Goal: Transaction & Acquisition: Purchase product/service

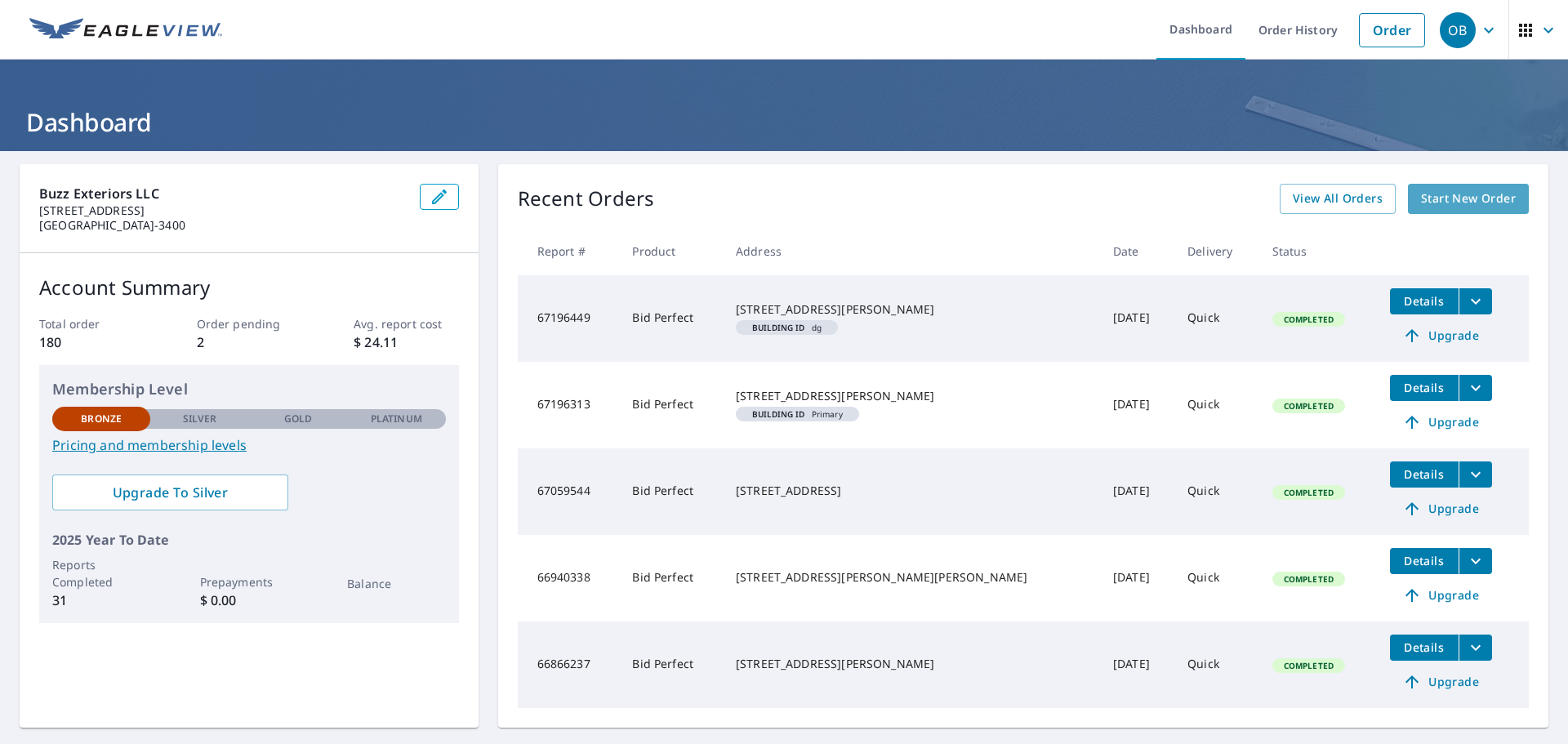
click at [1457, 196] on span "Start New Order" at bounding box center [1469, 198] width 95 height 20
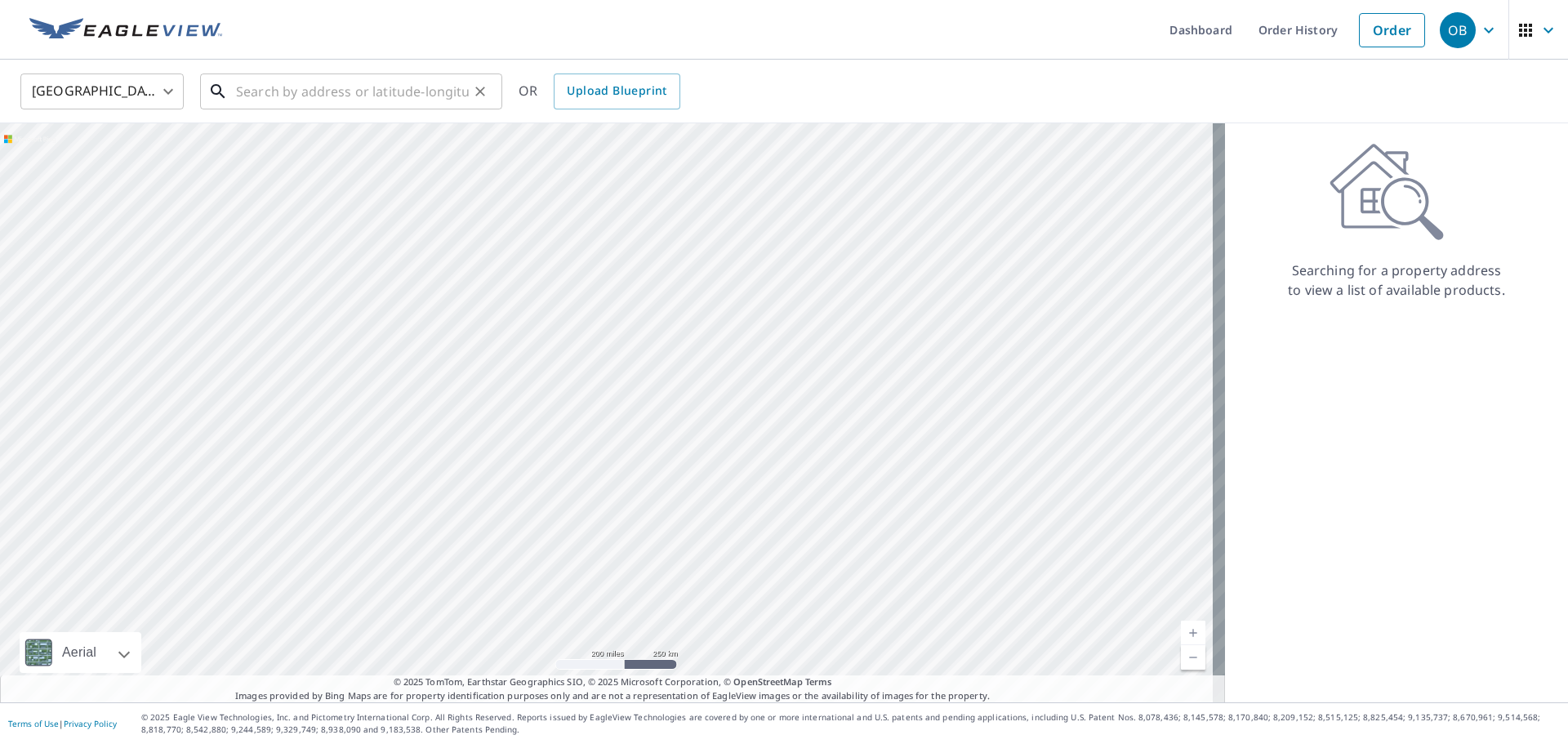
click at [264, 92] on input "text" at bounding box center [353, 91] width 233 height 46
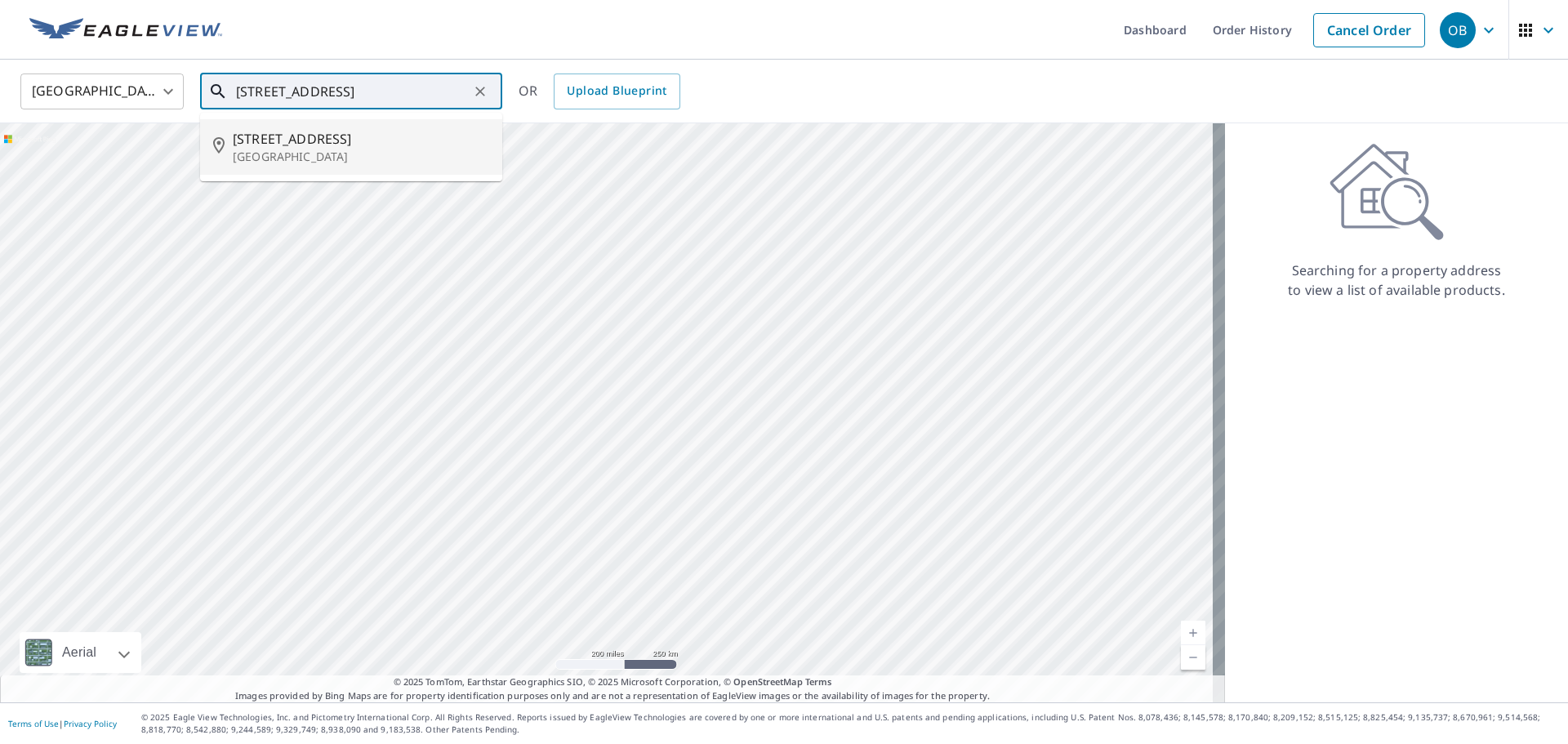
click at [301, 147] on span "[STREET_ADDRESS]" at bounding box center [361, 139] width 256 height 19
type input "[STREET_ADDRESS]"
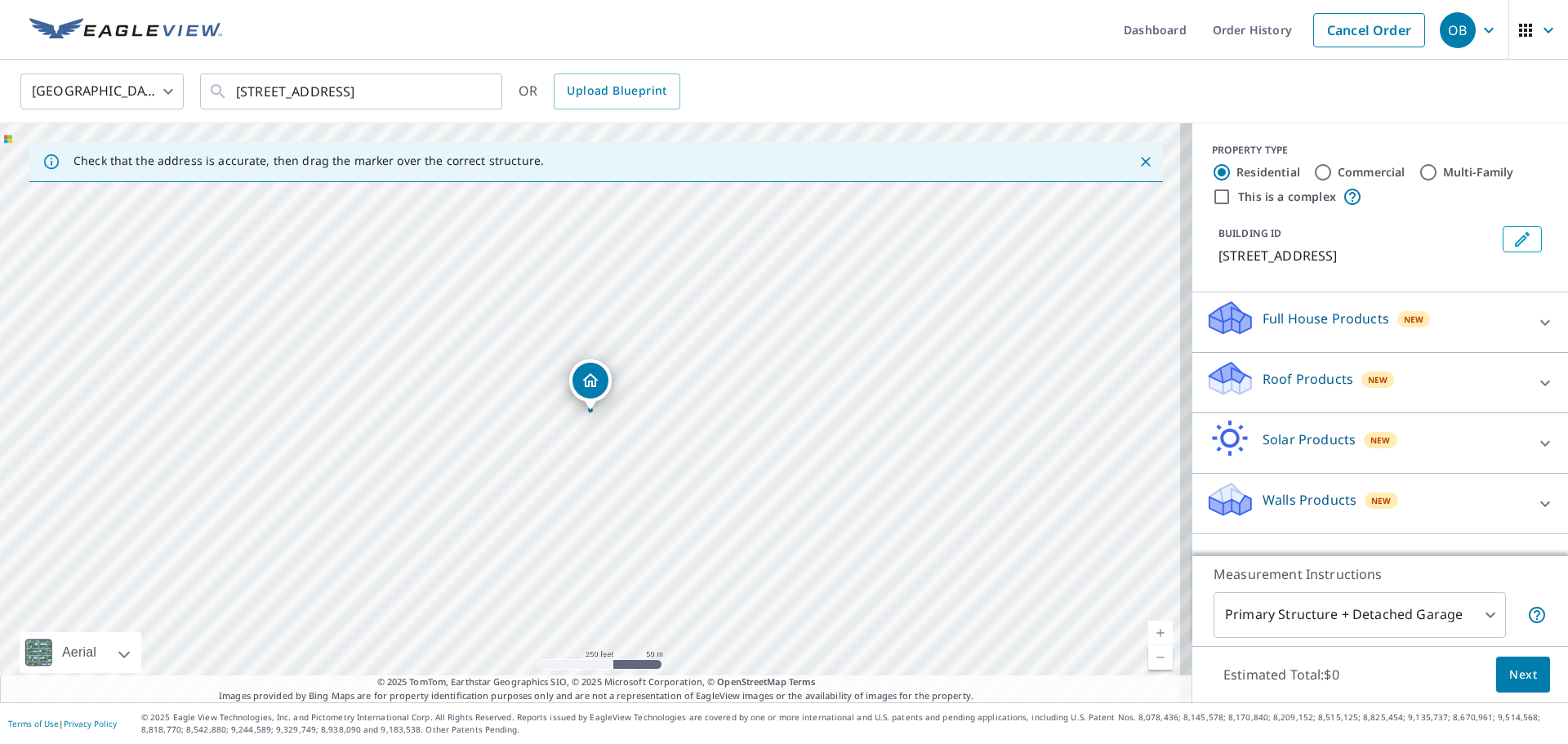
click at [1223, 381] on icon at bounding box center [1230, 372] width 42 height 20
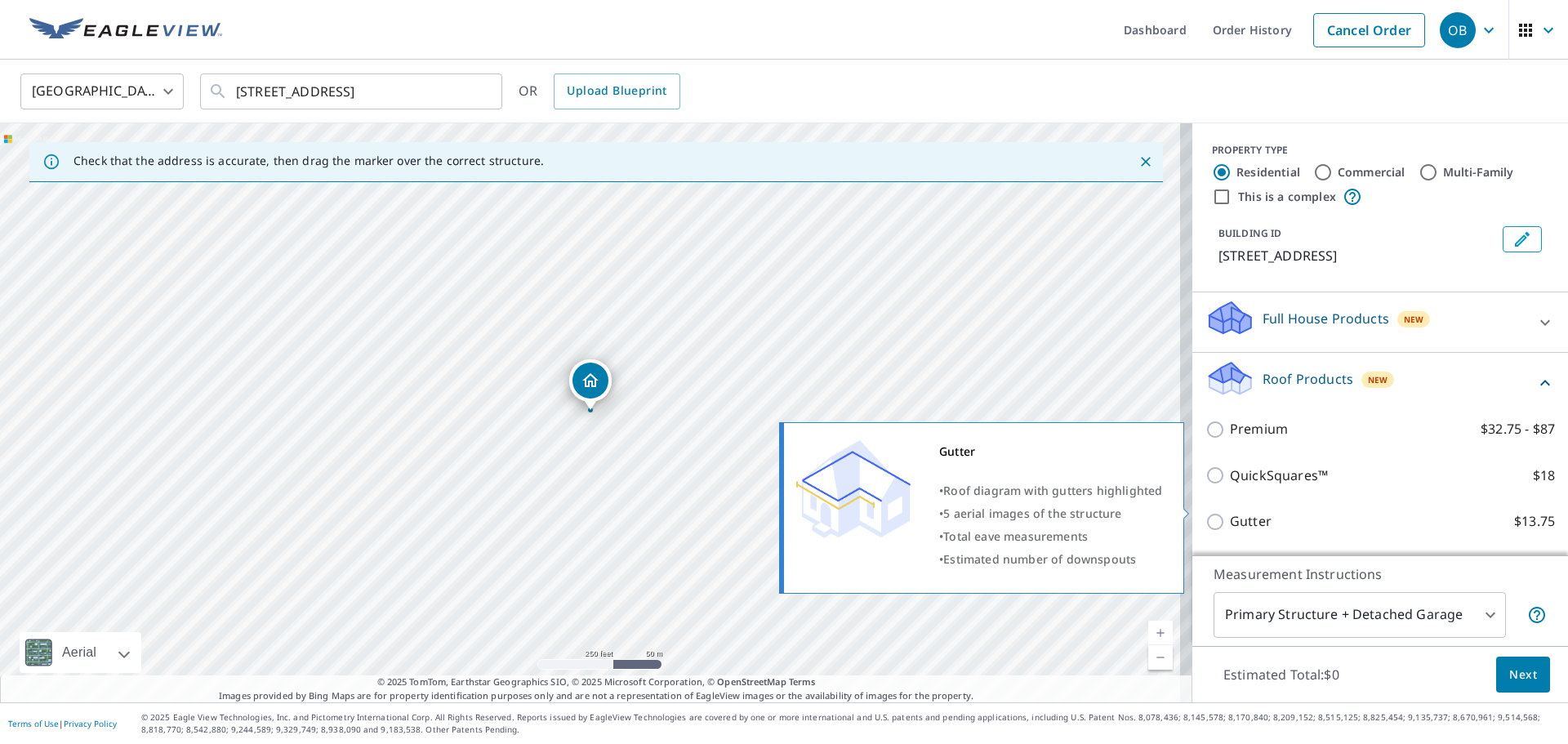
scroll to position [184, 0]
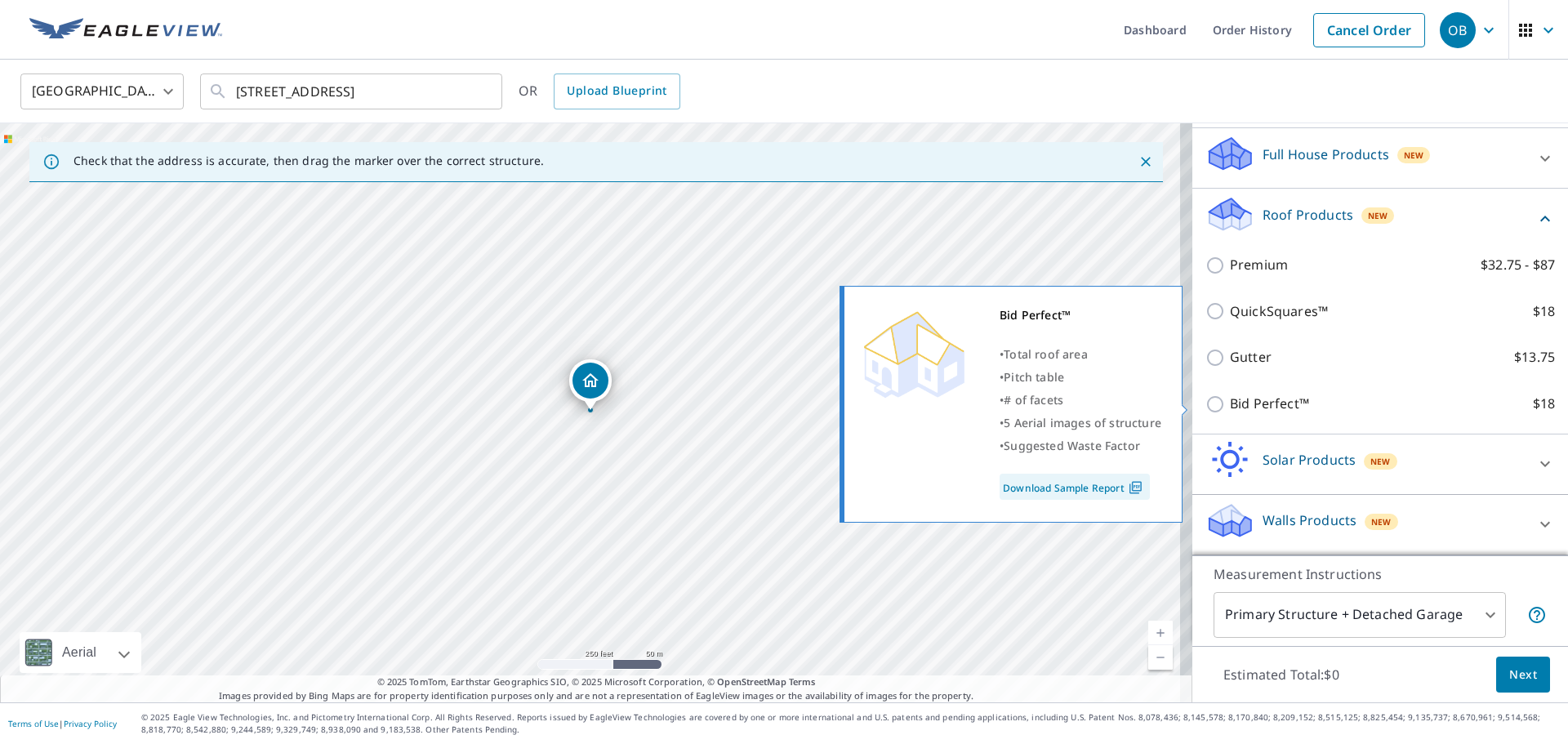
click at [1206, 406] on input "Bid Perfect™ $18" at bounding box center [1217, 404] width 24 height 19
checkbox input "true"
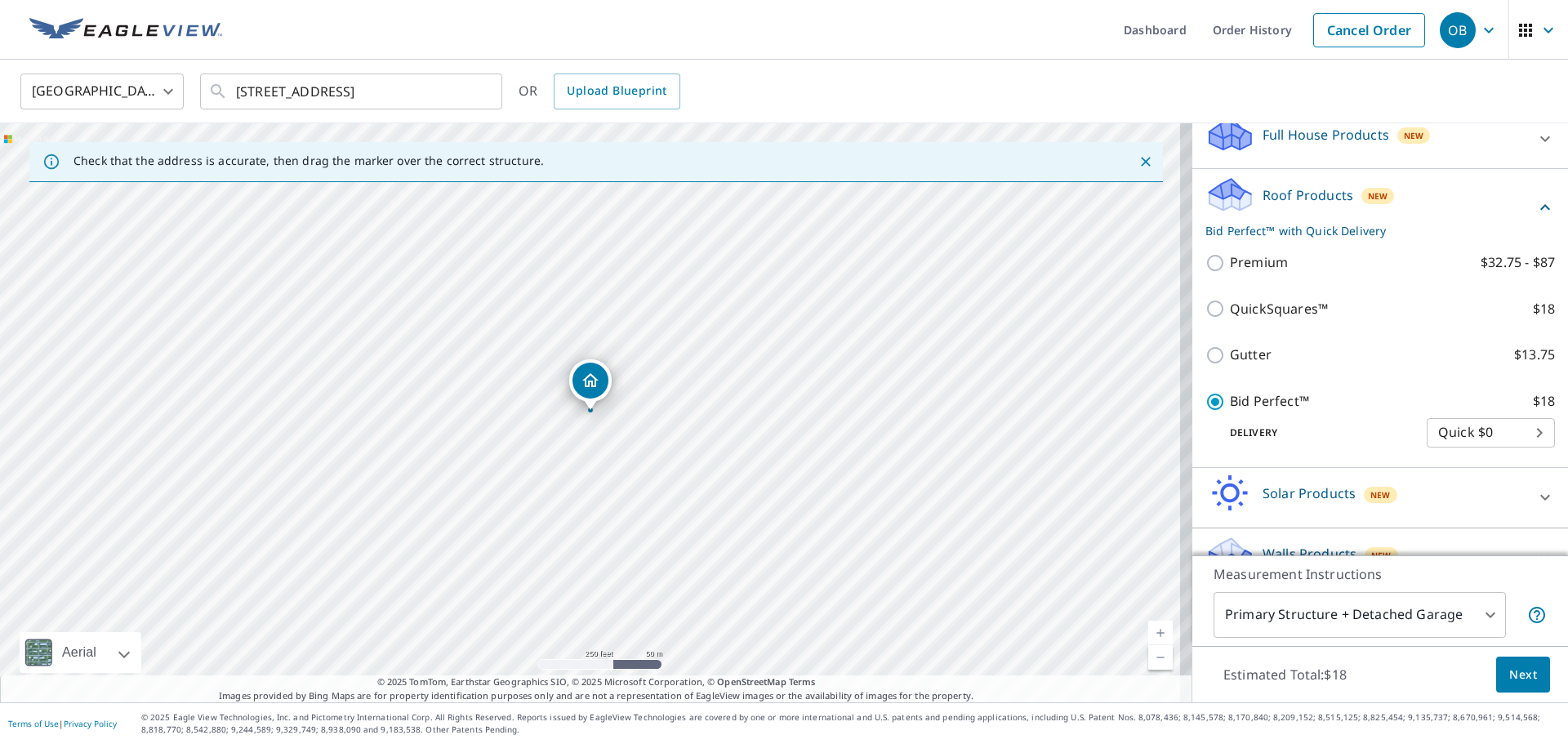
click at [1517, 676] on span "Next" at bounding box center [1523, 674] width 28 height 20
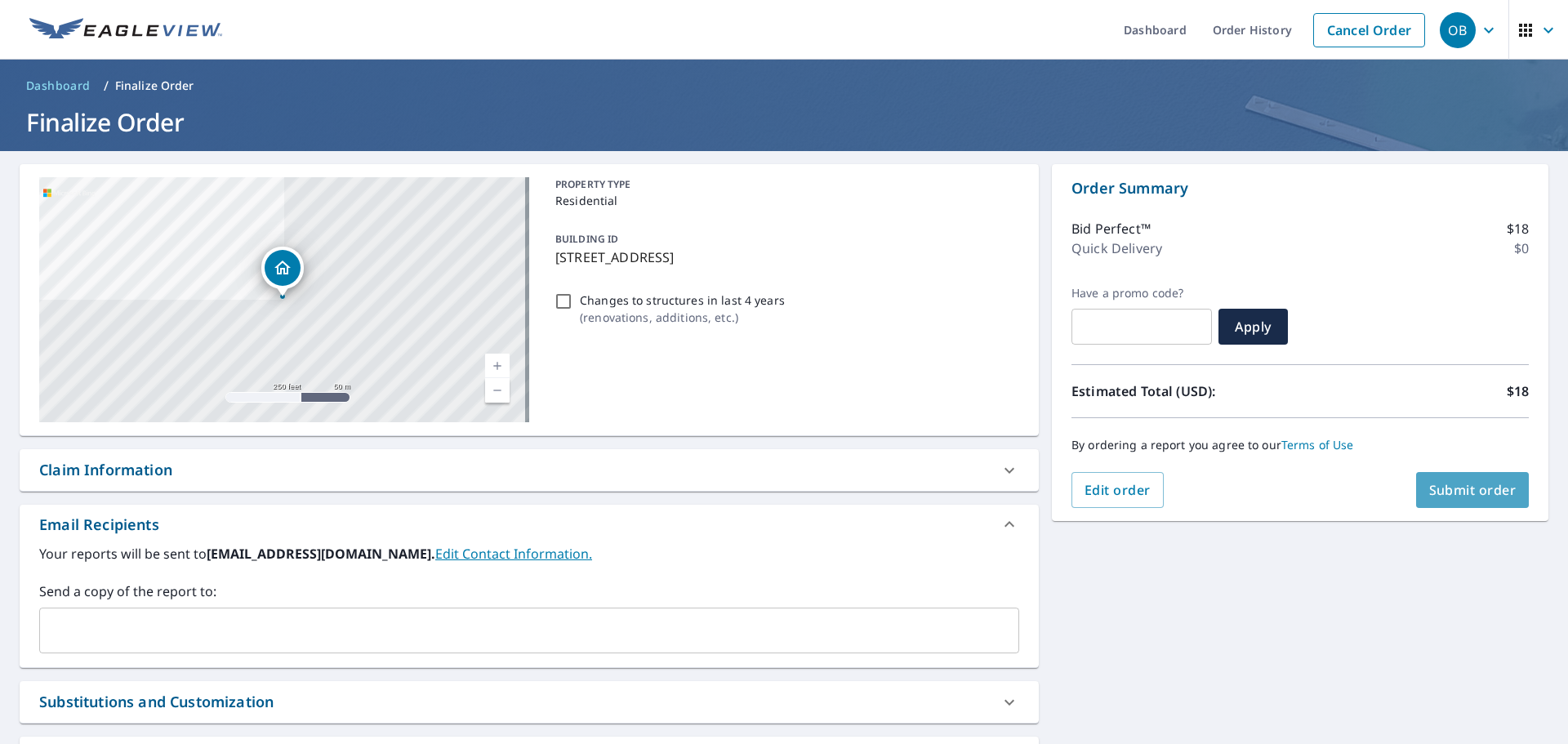
click at [1464, 491] on span "Submit order" at bounding box center [1473, 490] width 87 height 17
